Goal: Transaction & Acquisition: Purchase product/service

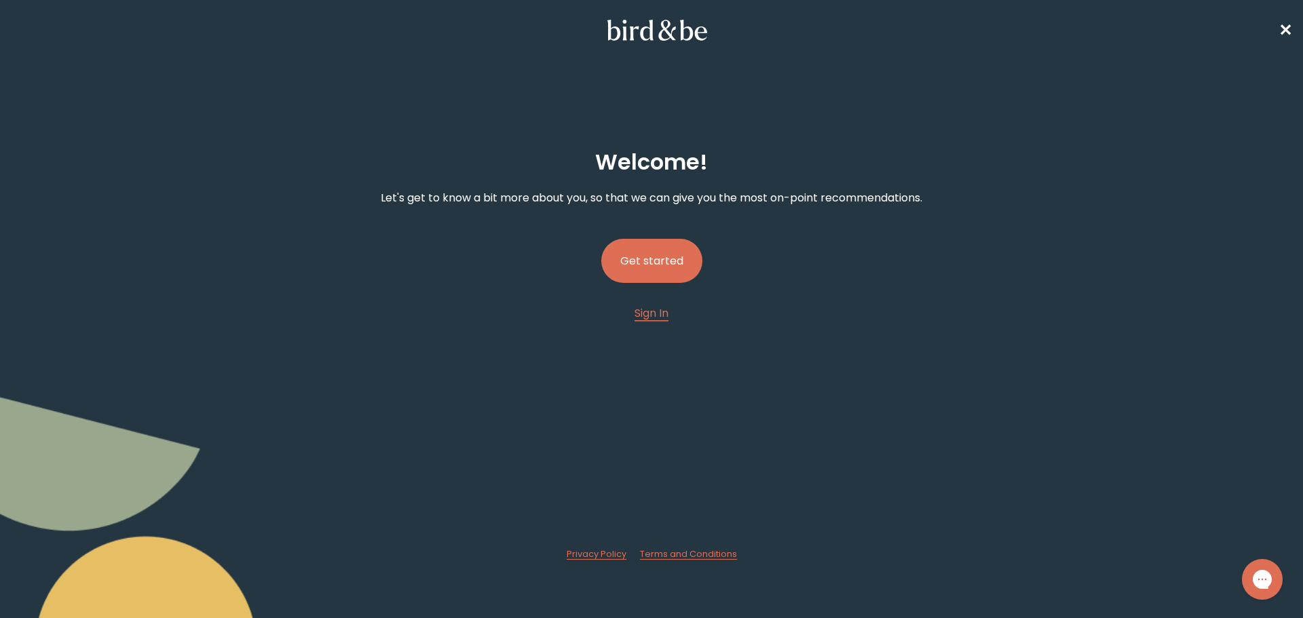
click at [664, 253] on button "Get started" at bounding box center [651, 261] width 101 height 44
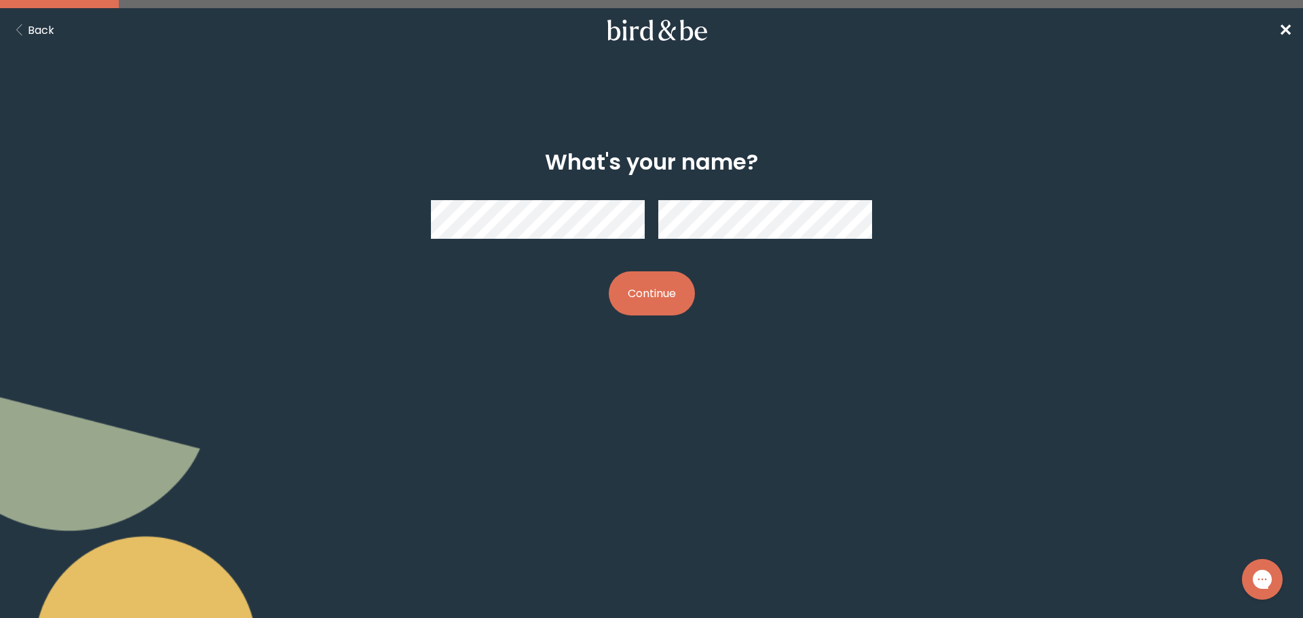
click at [639, 295] on button "Continue" at bounding box center [652, 294] width 86 height 44
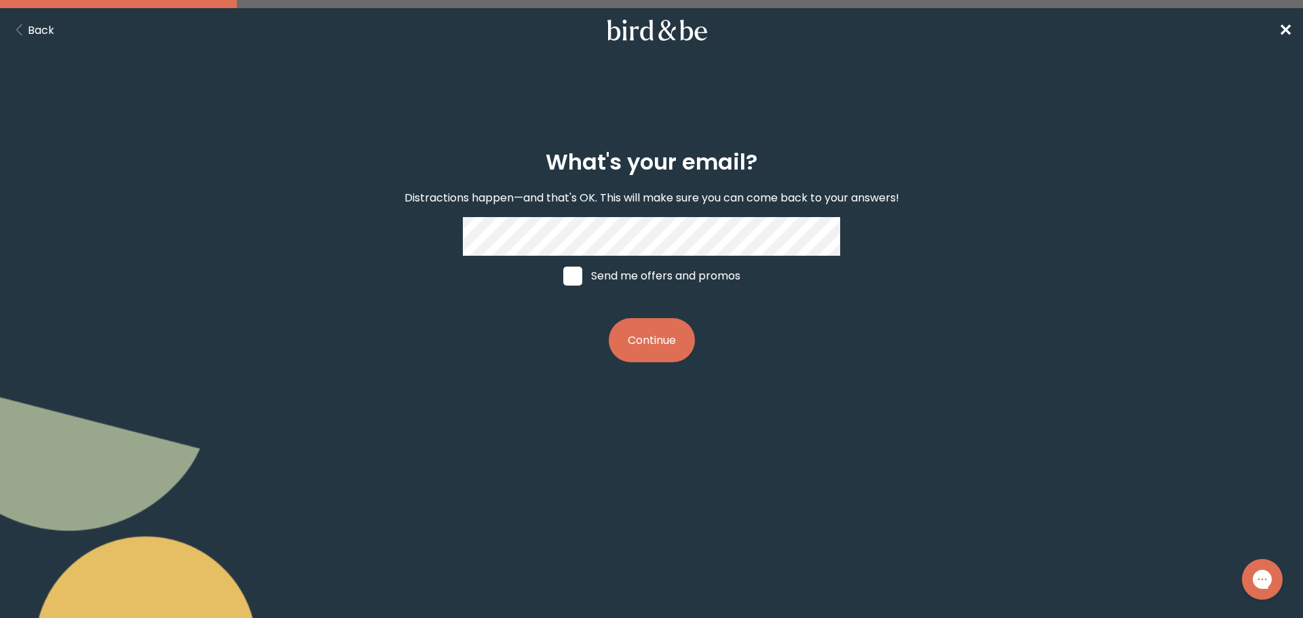
click at [635, 337] on button "Continue" at bounding box center [652, 340] width 86 height 44
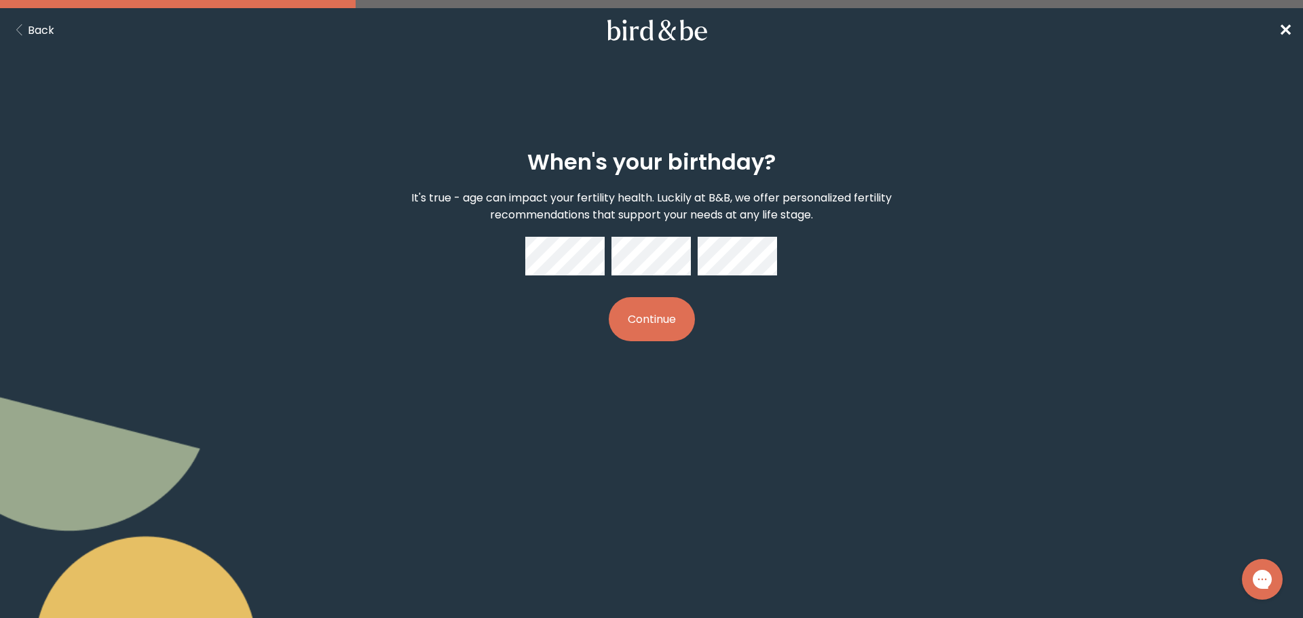
click at [637, 312] on button "Continue" at bounding box center [652, 319] width 86 height 44
click at [828, 370] on form "When's your birthday? It's true - age can impact your fertility health. Luckily…" at bounding box center [652, 245] width 652 height 257
click at [663, 322] on button "Continue" at bounding box center [652, 319] width 86 height 44
click at [659, 324] on button "Continue" at bounding box center [652, 319] width 86 height 44
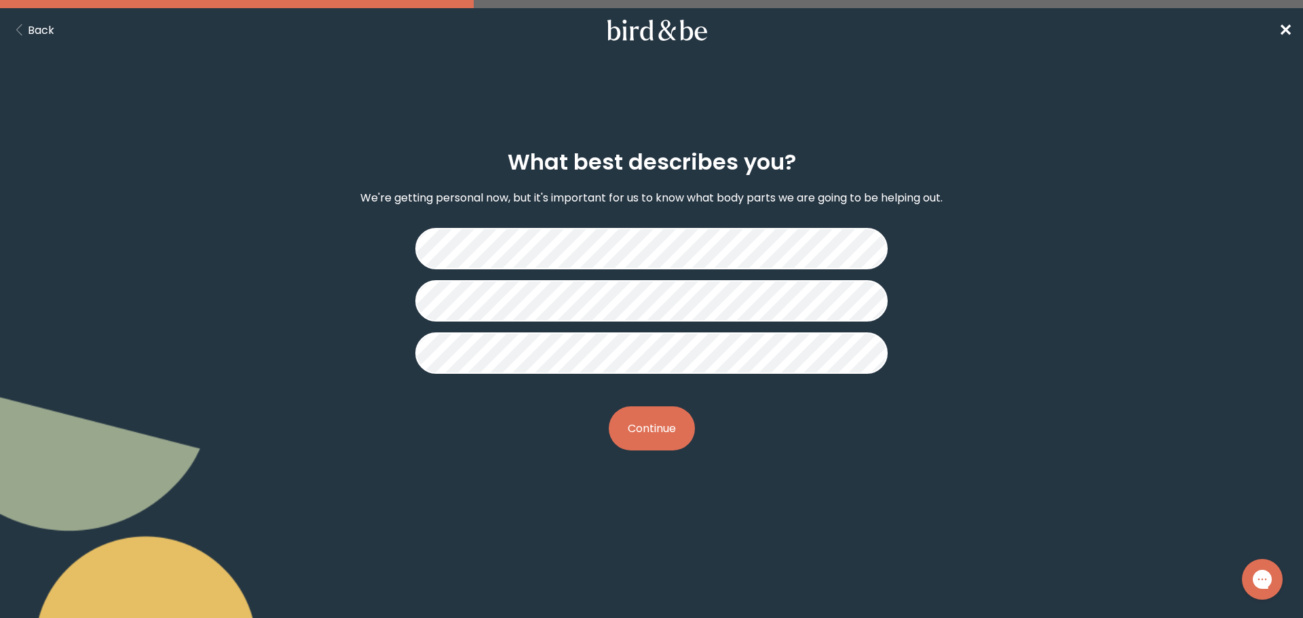
click at [662, 428] on button "Continue" at bounding box center [652, 429] width 86 height 44
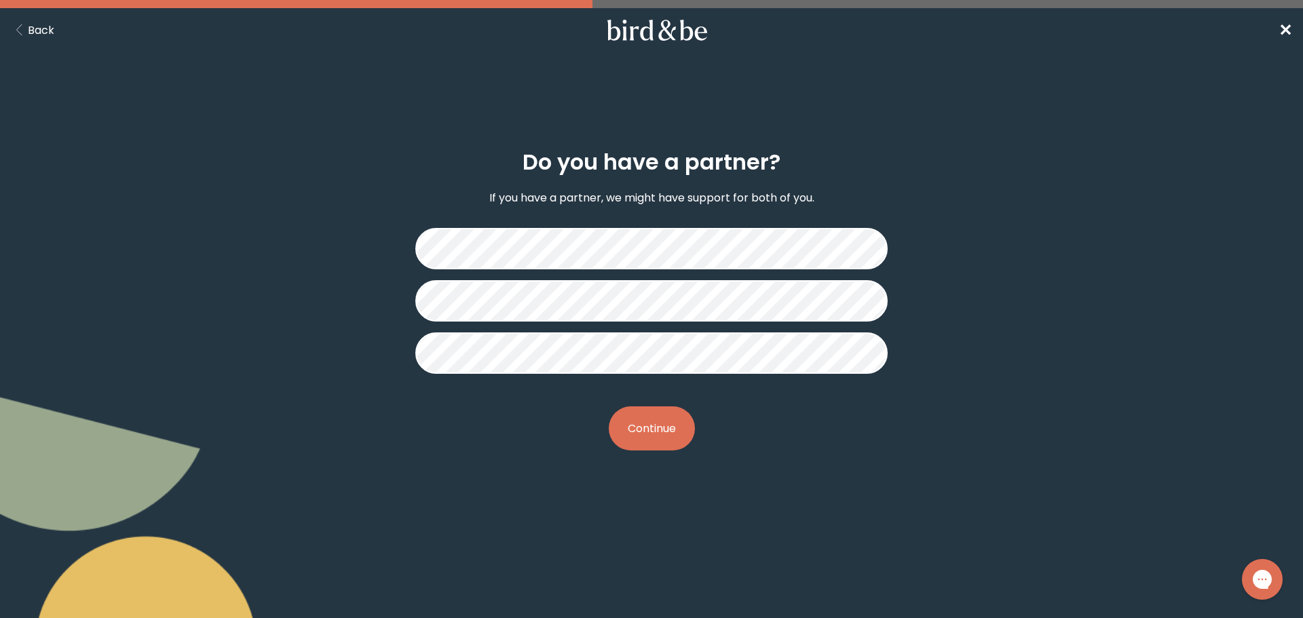
click at [653, 426] on button "Continue" at bounding box center [652, 429] width 86 height 44
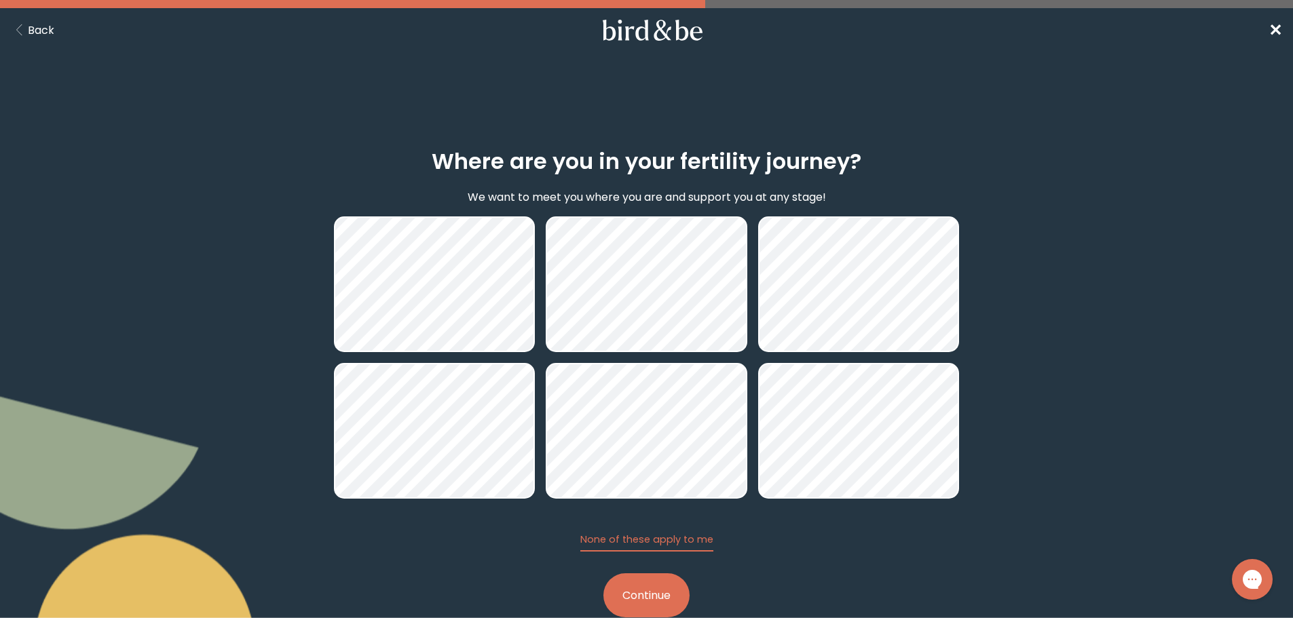
click at [648, 594] on button "Continue" at bounding box center [647, 596] width 86 height 44
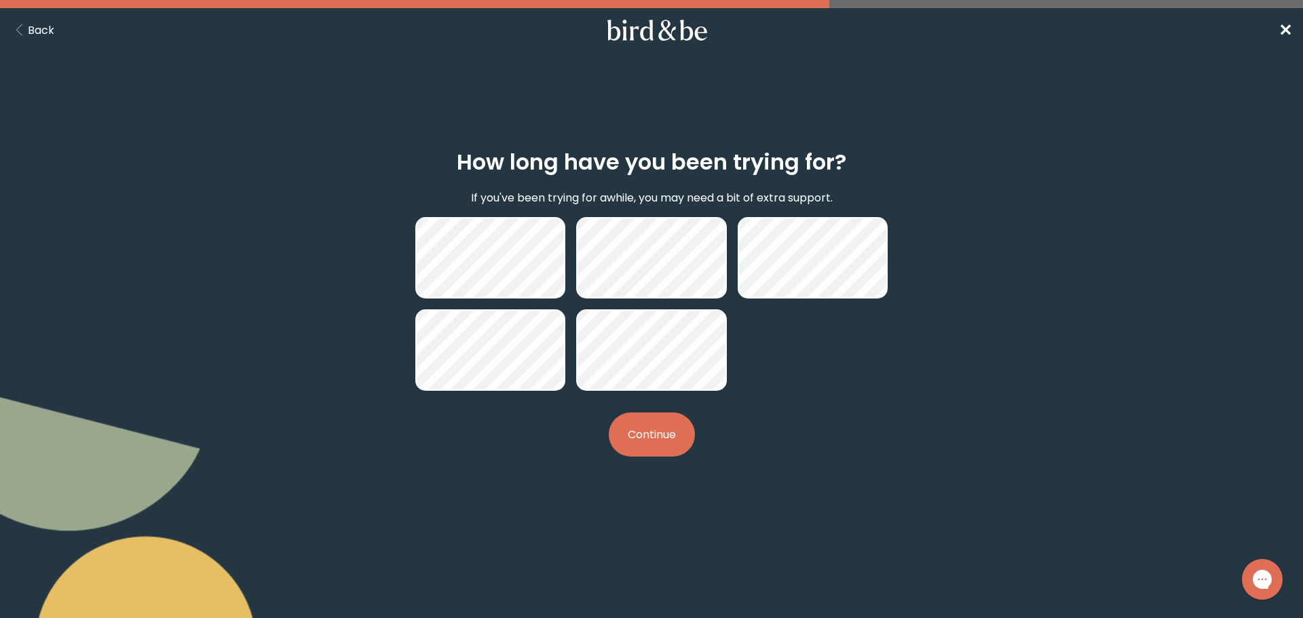
click at [659, 441] on button "Continue" at bounding box center [652, 435] width 86 height 44
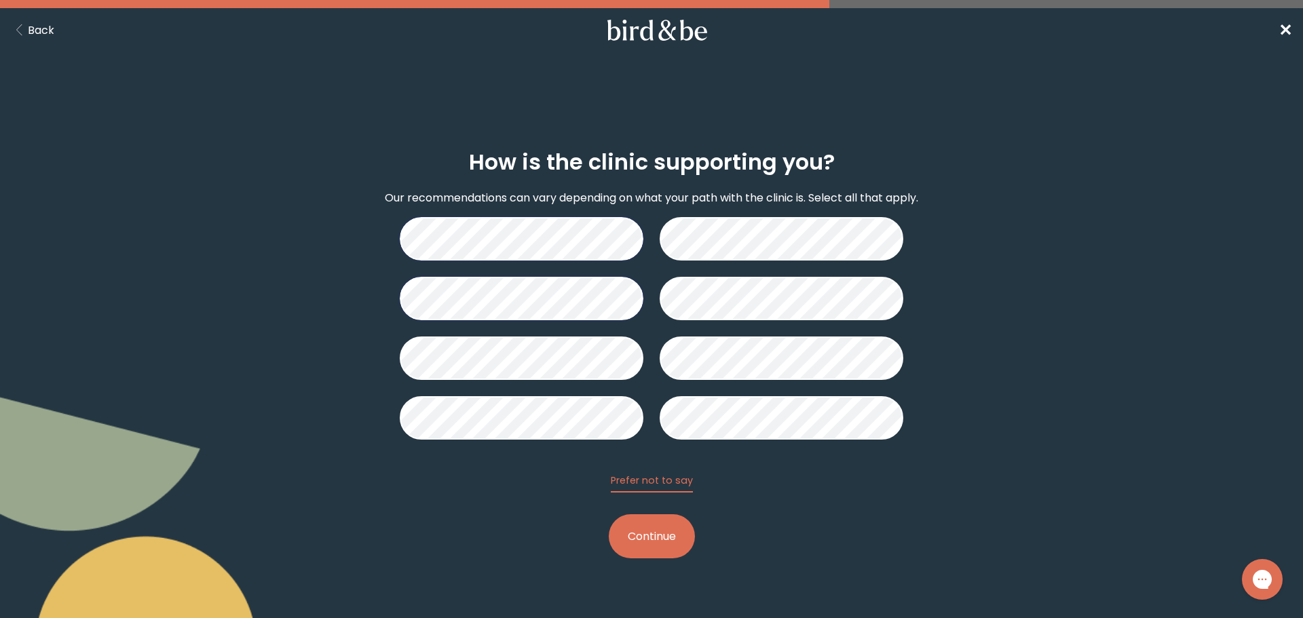
click at [638, 537] on button "Continue" at bounding box center [652, 537] width 86 height 44
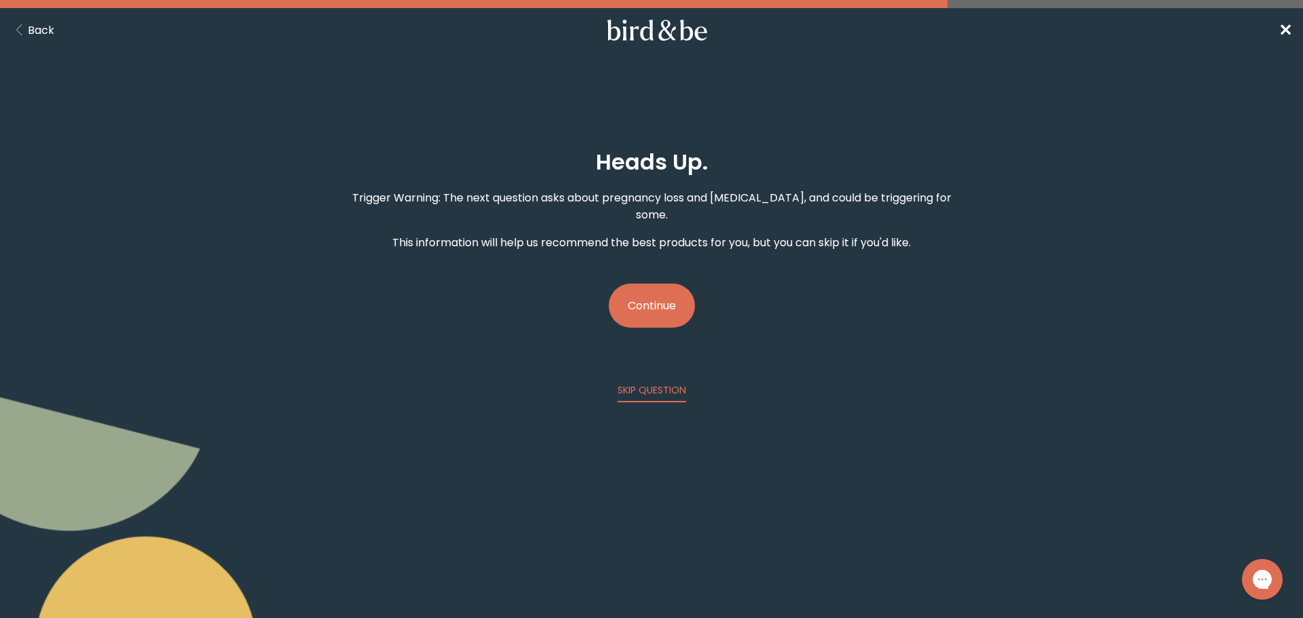
click at [646, 296] on button "Continue" at bounding box center [652, 306] width 86 height 44
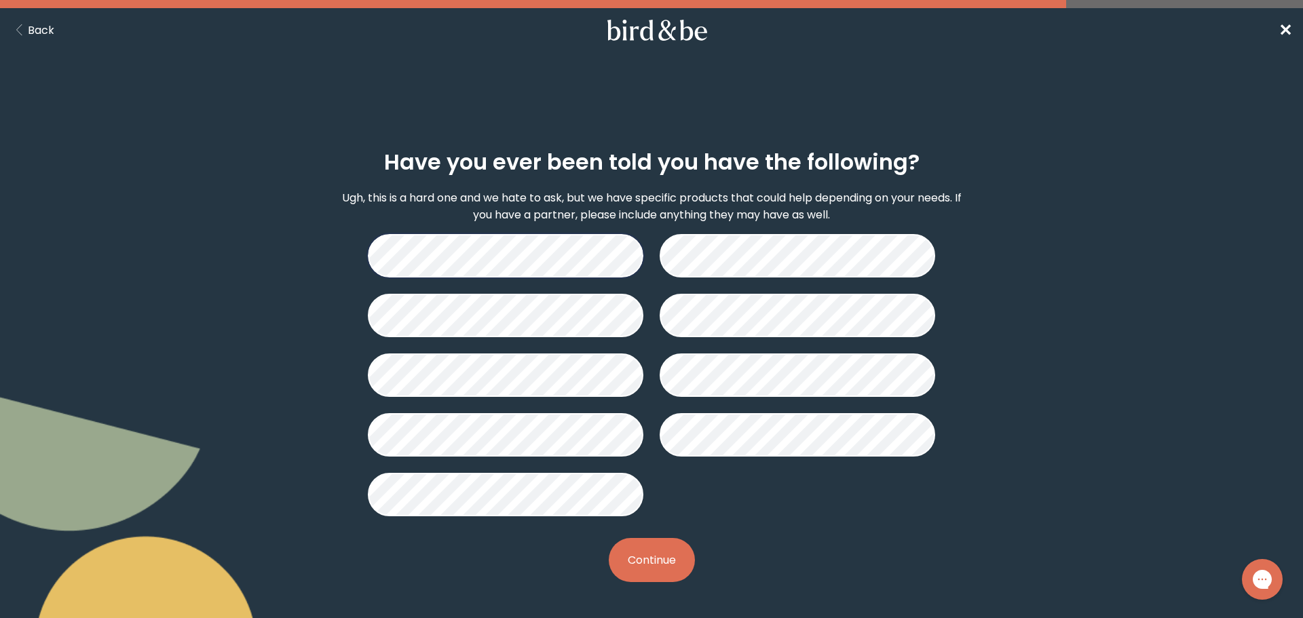
click at [638, 549] on button "Continue" at bounding box center [652, 560] width 86 height 44
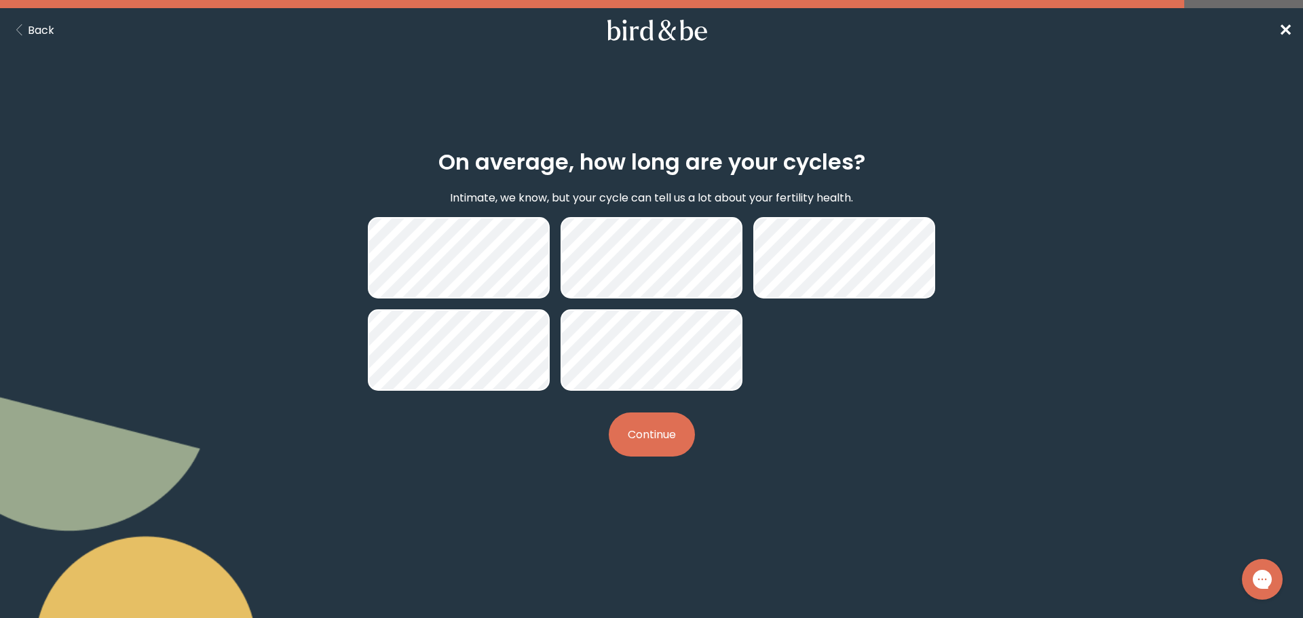
click at [663, 433] on button "Continue" at bounding box center [652, 435] width 86 height 44
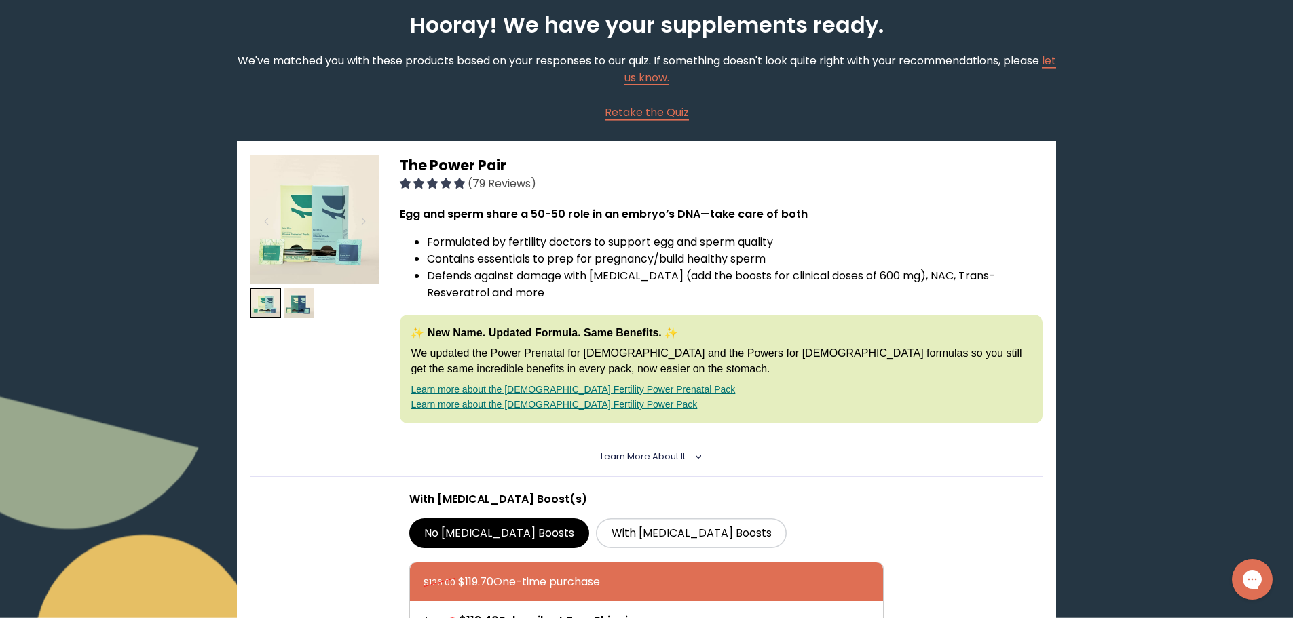
scroll to position [68, 0]
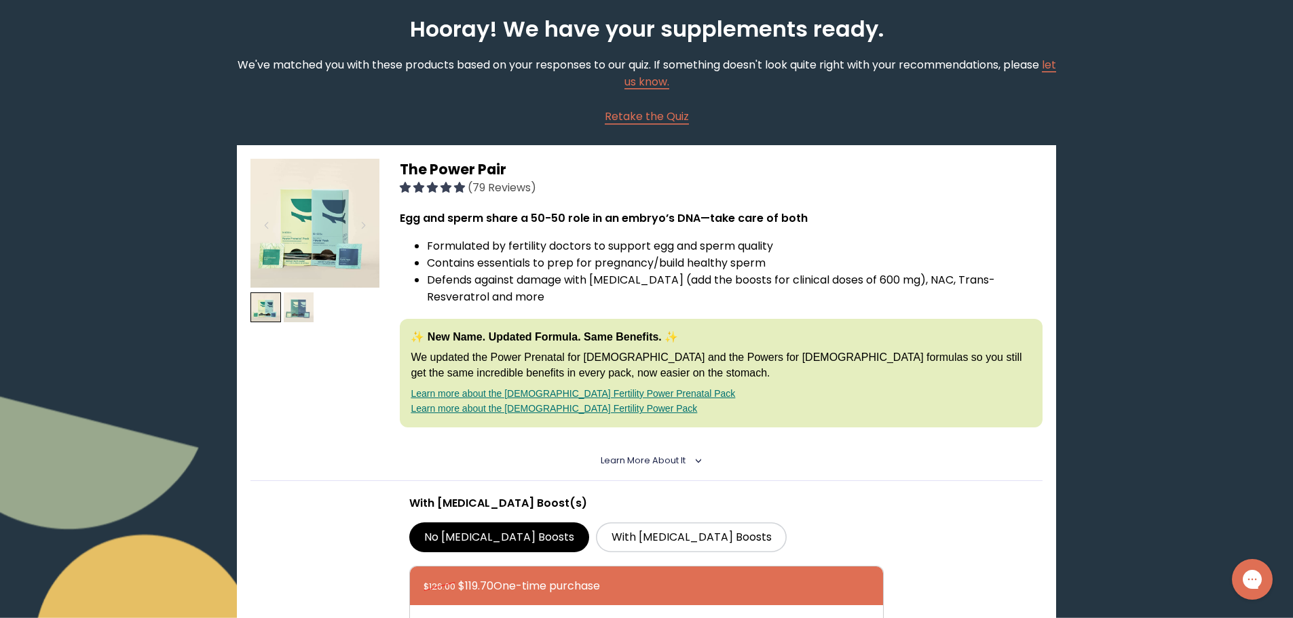
click at [301, 301] on img at bounding box center [299, 308] width 31 height 31
click at [335, 234] on img at bounding box center [314, 223] width 129 height 129
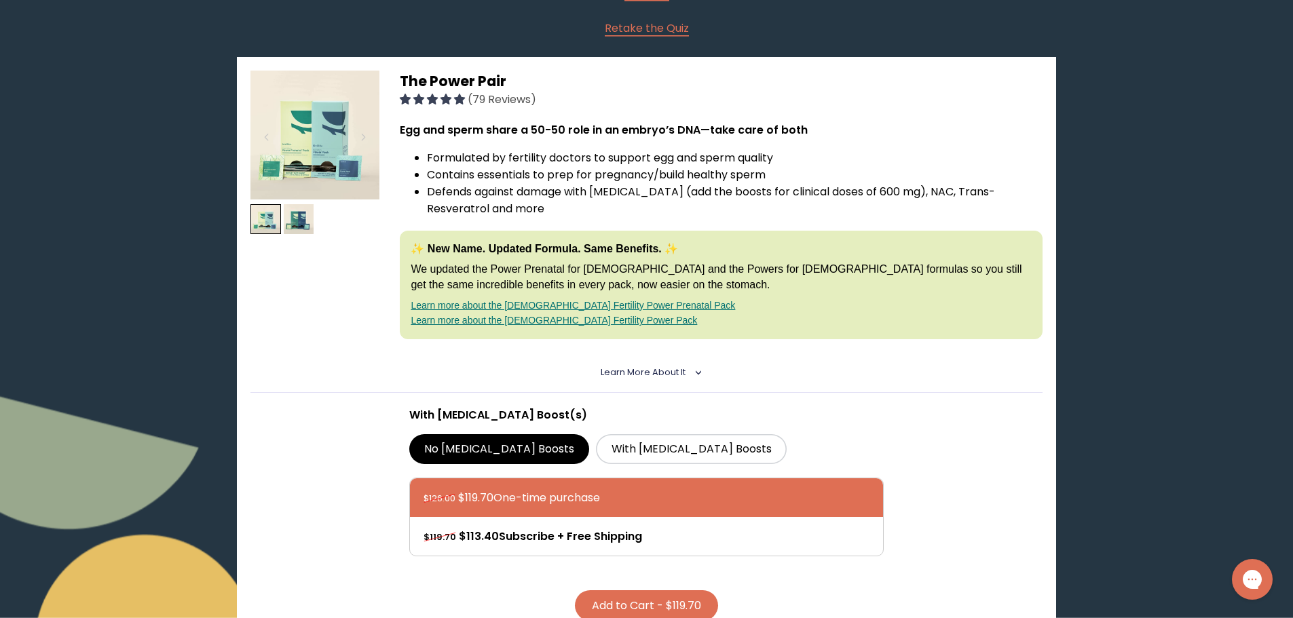
scroll to position [204, 0]
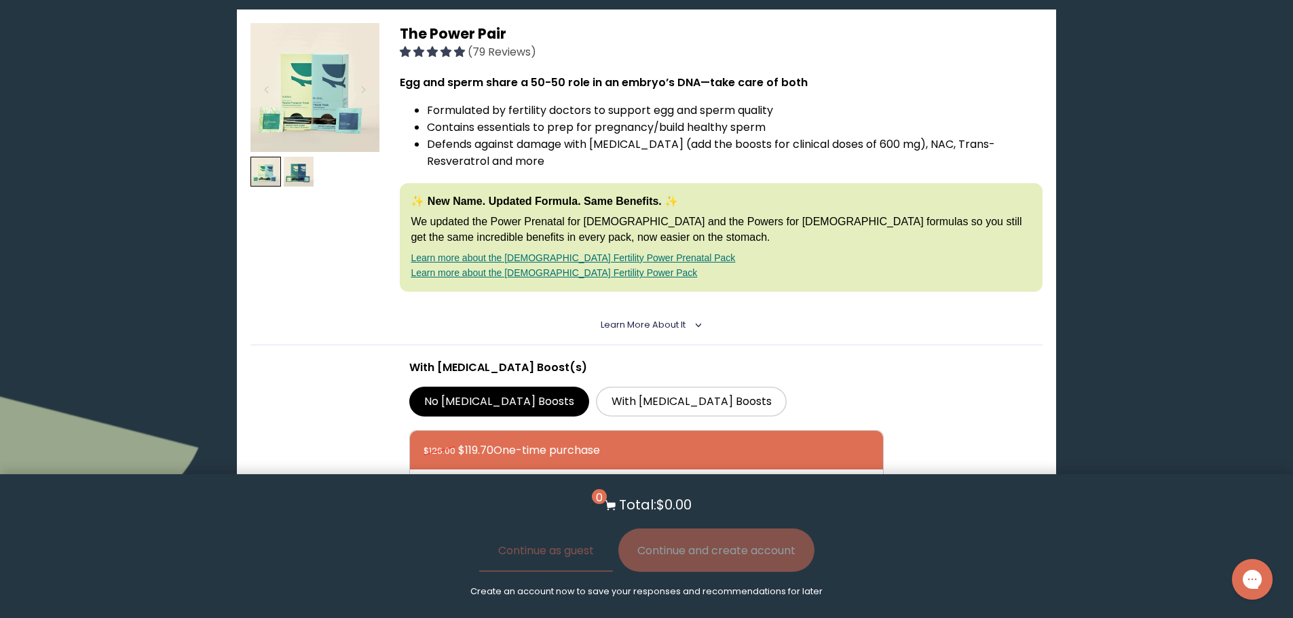
click at [693, 329] on details "Learn More About it < What makes it special 30 daily packs to simplify your rou…" at bounding box center [646, 325] width 792 height 40
click at [694, 318] on details "Learn More About it < What makes it special 30 daily packs to simplify your rou…" at bounding box center [646, 325] width 792 height 40
click at [696, 331] on details "Learn More About it < What makes it special 30 daily packs to simplify your rou…" at bounding box center [646, 325] width 792 height 40
click at [695, 324] on icon "<" at bounding box center [696, 325] width 12 height 7
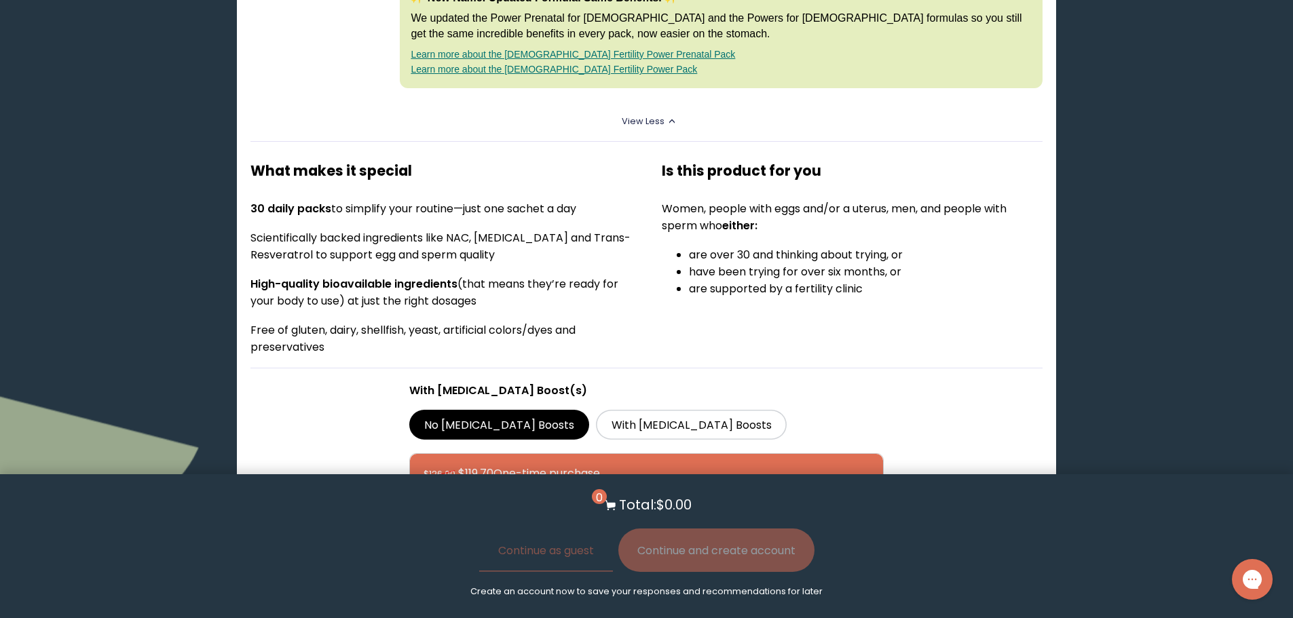
scroll to position [611, 0]
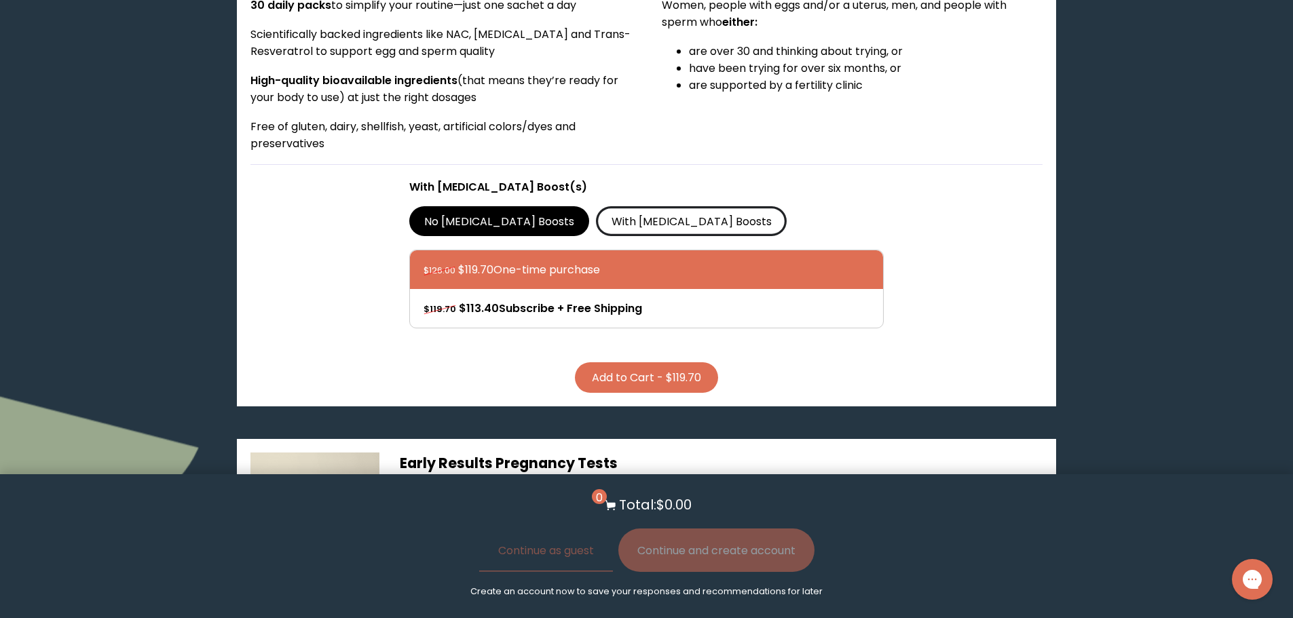
click at [606, 225] on label "With [MEDICAL_DATA] Boosts" at bounding box center [691, 221] width 191 height 30
click at [0, 0] on input "With [MEDICAL_DATA] Boosts" at bounding box center [0, 0] width 0 height 0
click at [500, 217] on label "No [MEDICAL_DATA] Boosts" at bounding box center [499, 221] width 181 height 30
click at [0, 0] on input "No [MEDICAL_DATA] Boosts" at bounding box center [0, 0] width 0 height 0
click at [637, 371] on button "Add to Cart - $119.70" at bounding box center [646, 378] width 143 height 31
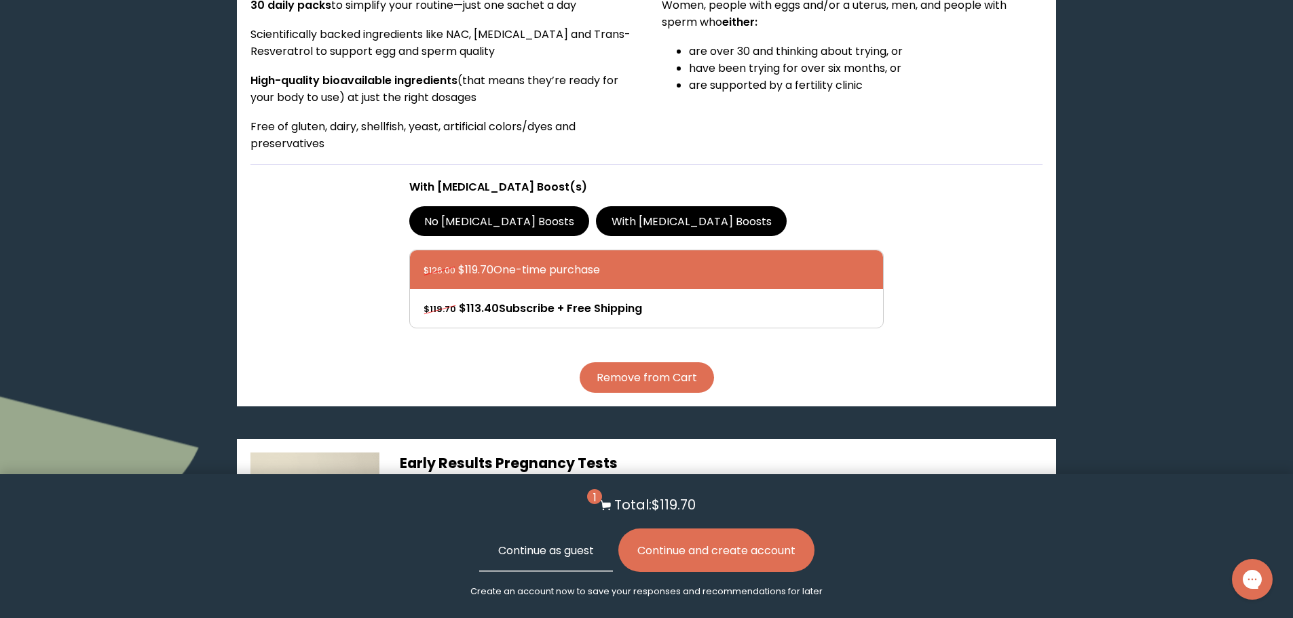
click at [545, 548] on button "Continue as guest" at bounding box center [546, 550] width 134 height 43
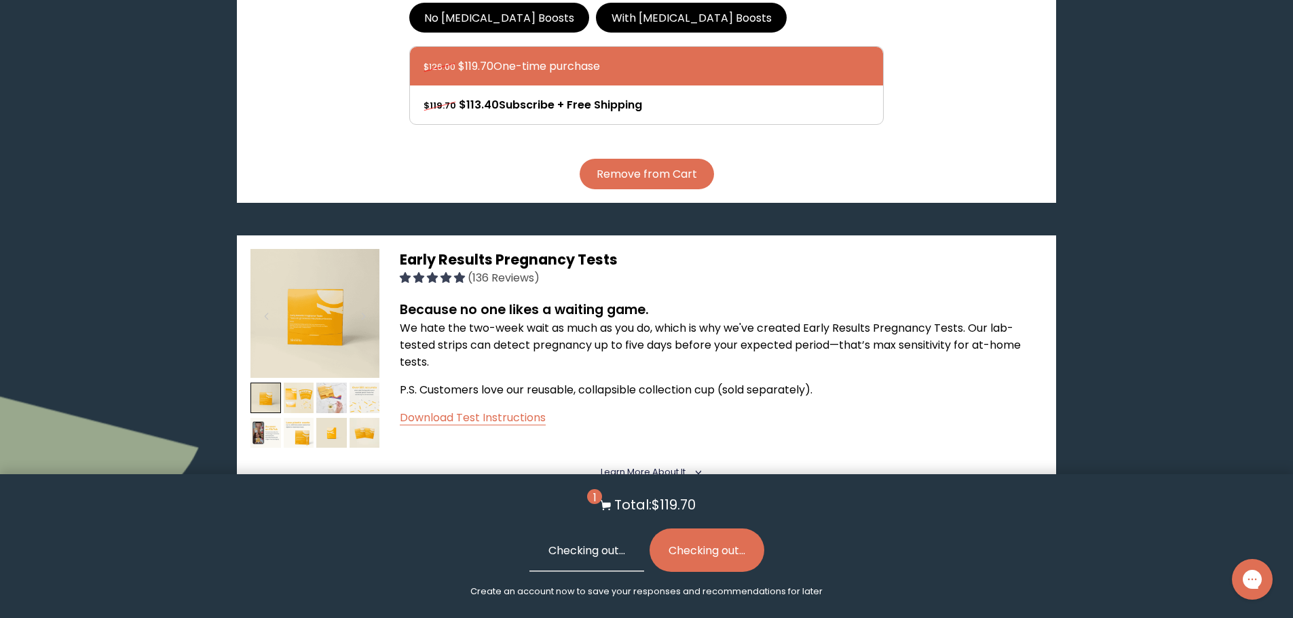
scroll to position [901, 0]
